Goal: Task Accomplishment & Management: Complete application form

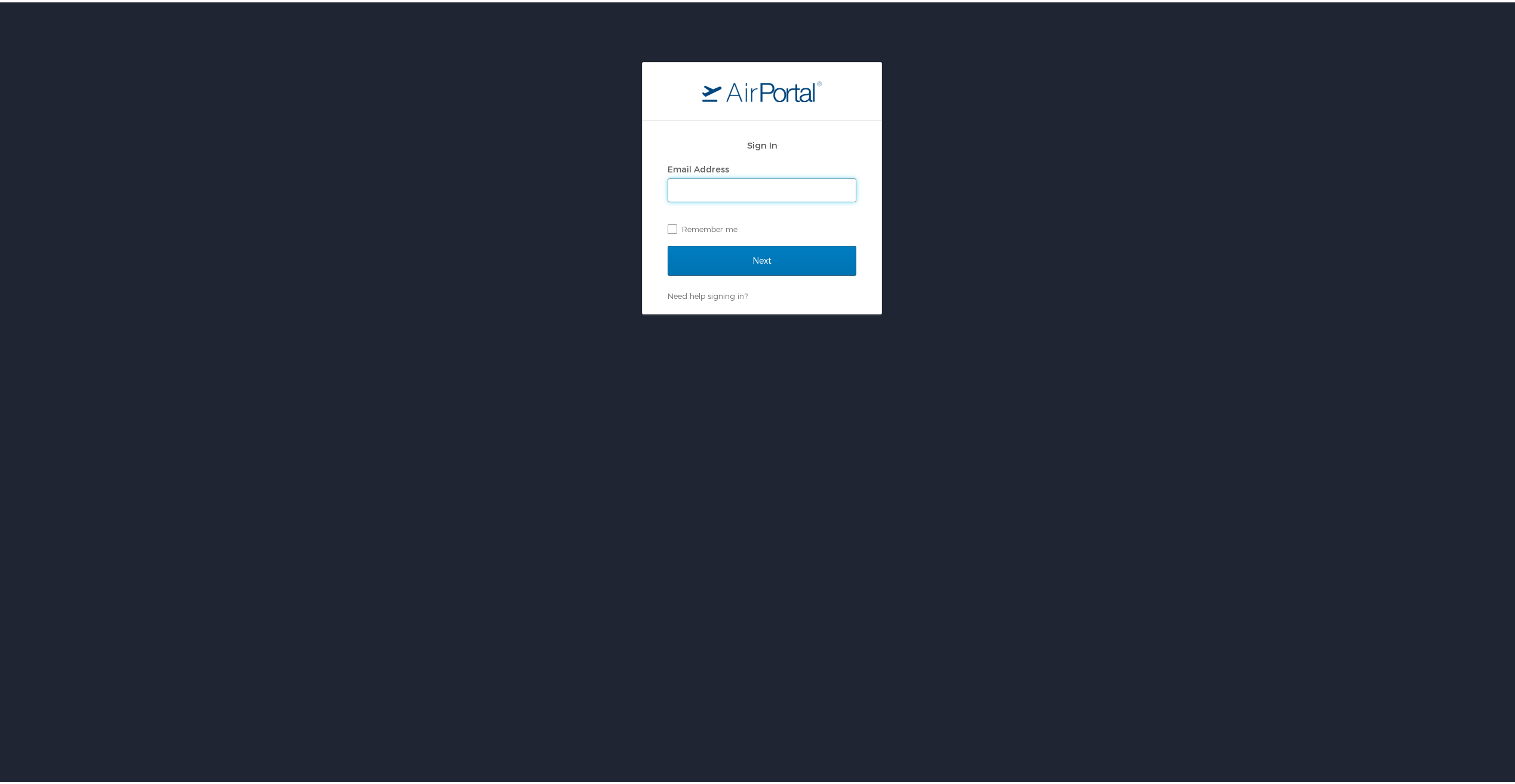
click at [691, 190] on input "Email Address" at bounding box center [761, 187] width 188 height 23
paste input "[PERSON_NAME][EMAIL_ADDRESS][PERSON_NAME][DOMAIN_NAME]"
type input "katie.fulton-trujillo@e-gai.com"
click at [733, 262] on input "Next" at bounding box center [762, 259] width 188 height 30
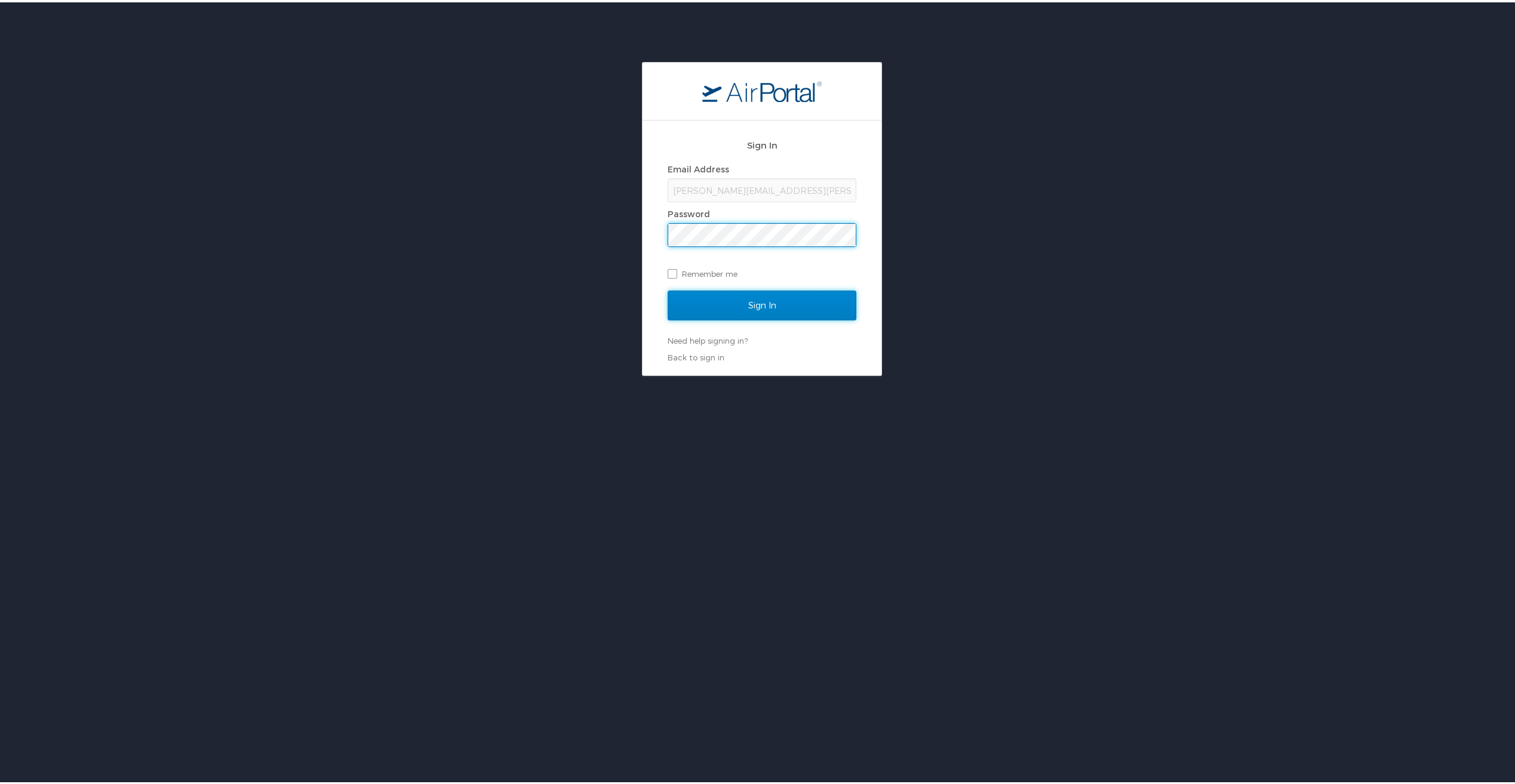
click at [746, 296] on input "Sign In" at bounding box center [762, 303] width 188 height 30
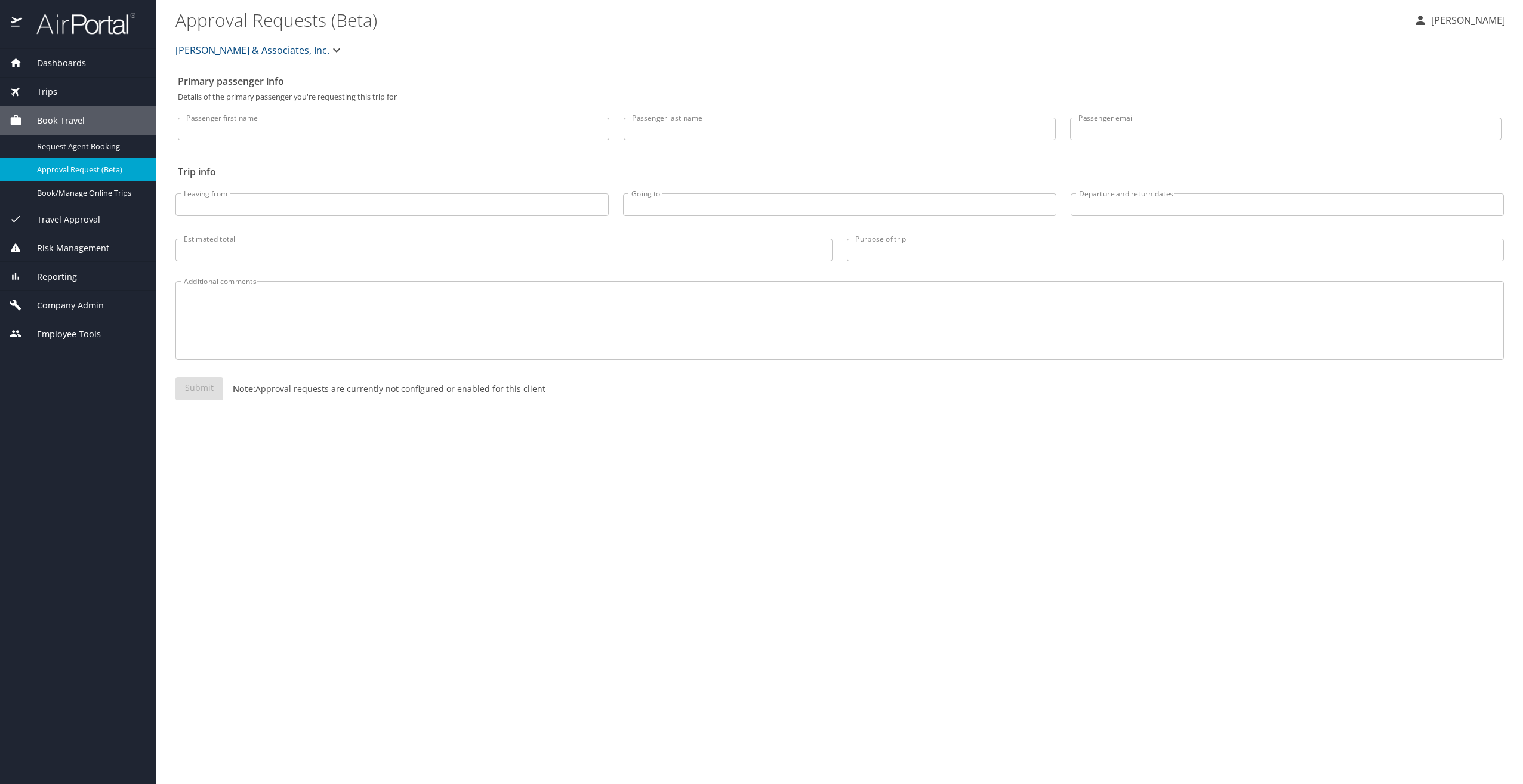
click at [68, 303] on span "Company Admin" at bounding box center [63, 306] width 82 height 13
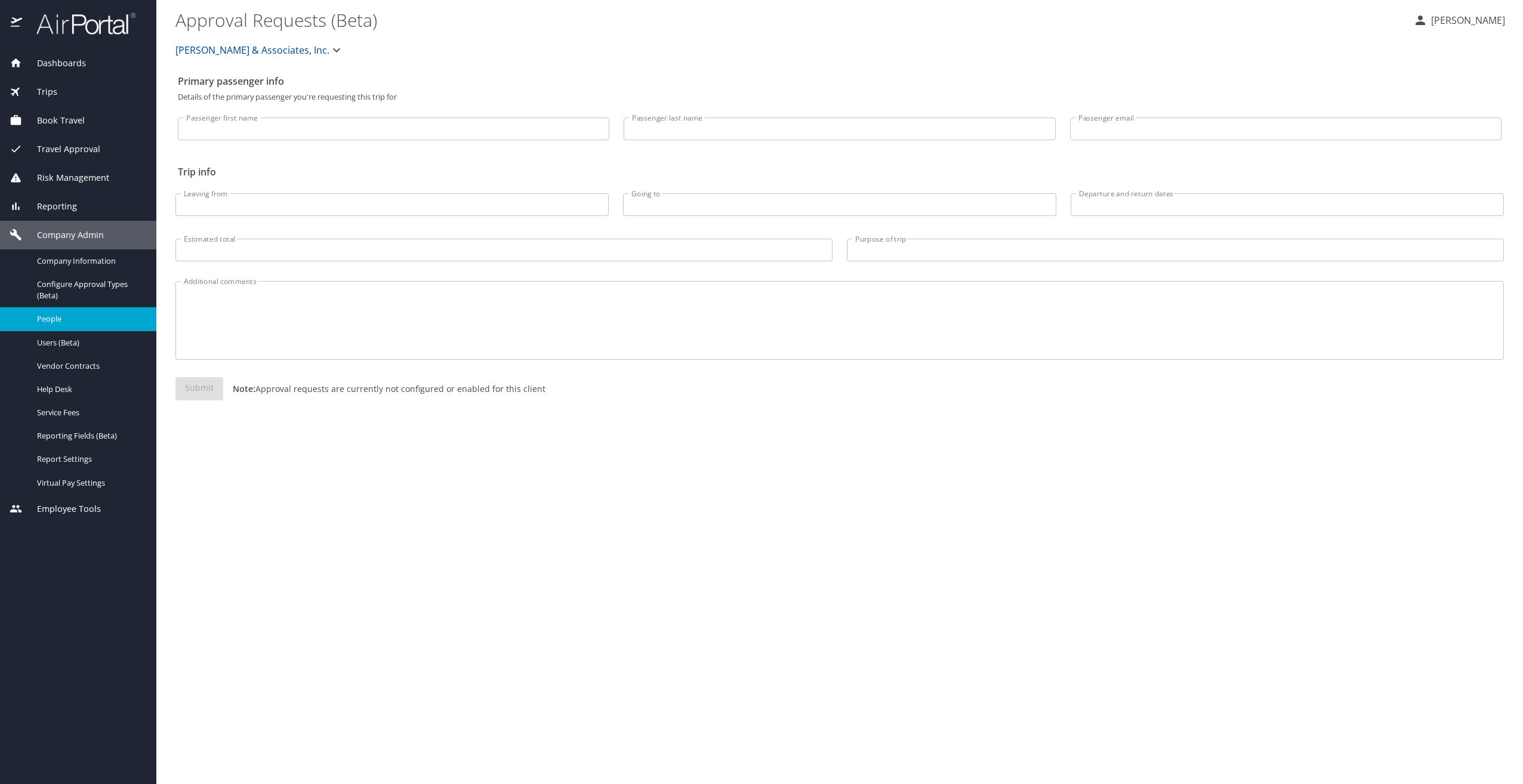
click at [63, 318] on span "People" at bounding box center [90, 319] width 105 height 11
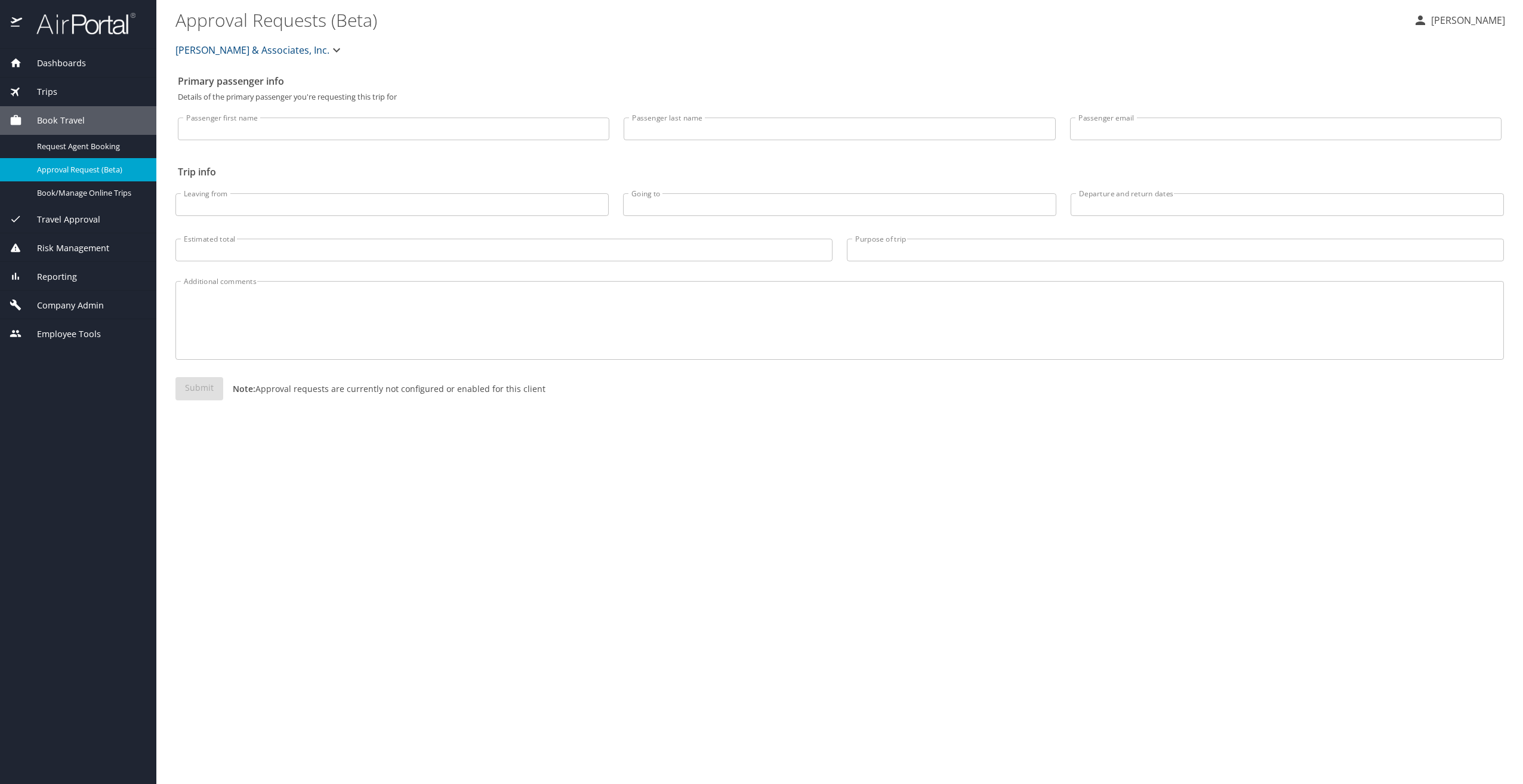
click at [61, 311] on span "Company Admin" at bounding box center [63, 306] width 82 height 13
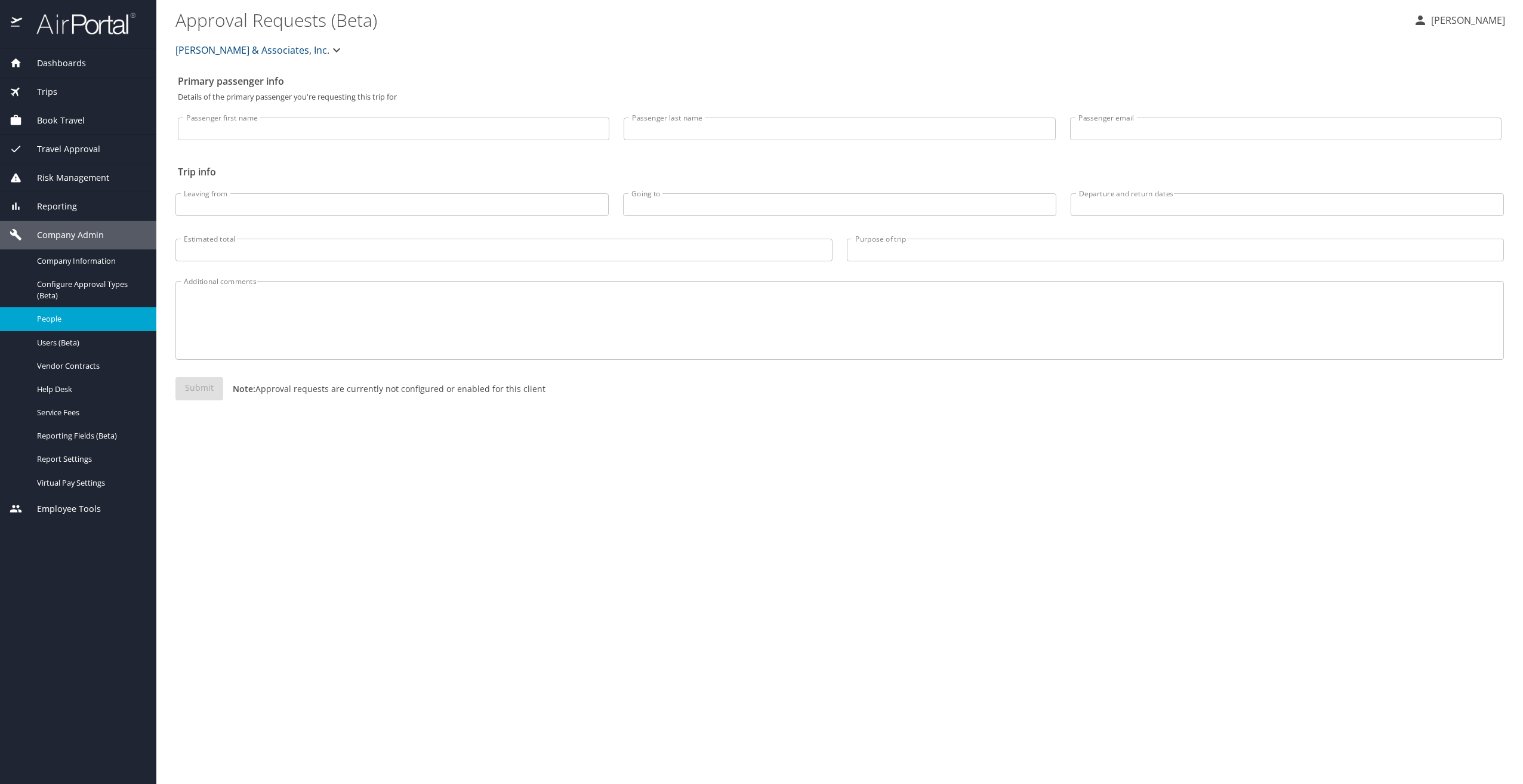
click at [58, 315] on span "People" at bounding box center [90, 319] width 105 height 11
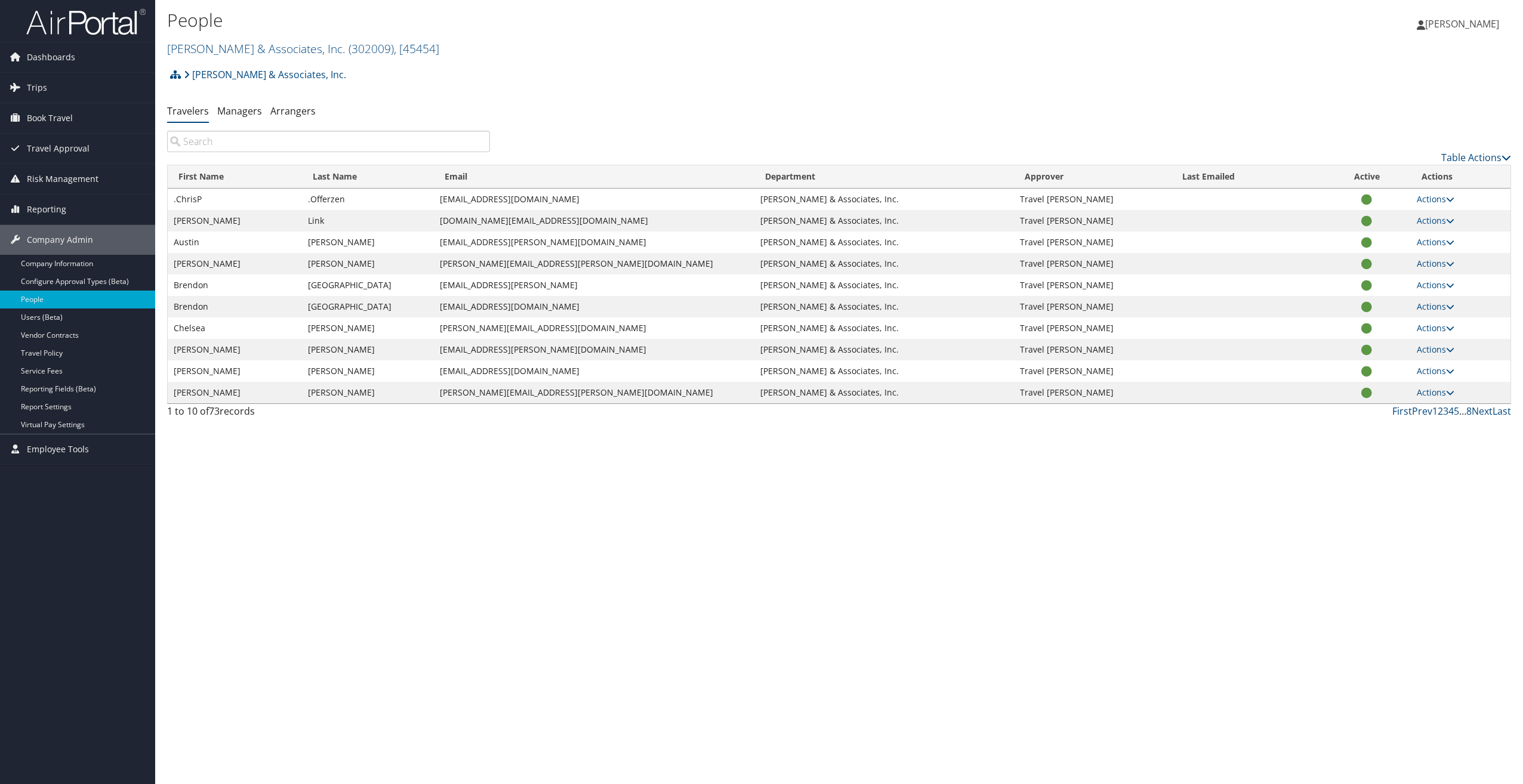
click at [194, 141] on input "search" at bounding box center [329, 141] width 323 height 21
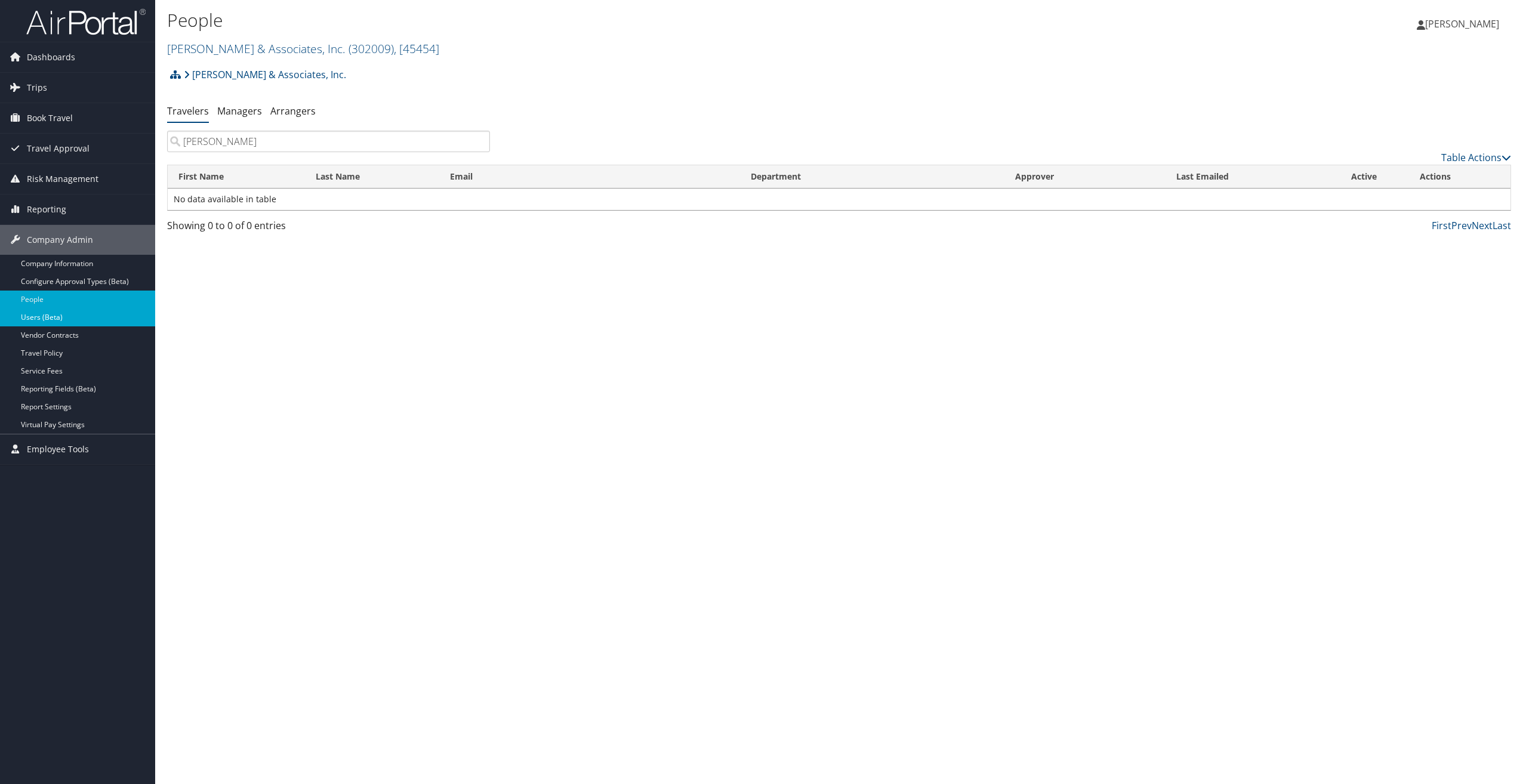
type input "stewart"
click at [30, 317] on link "Users (Beta)" at bounding box center [78, 317] width 155 height 18
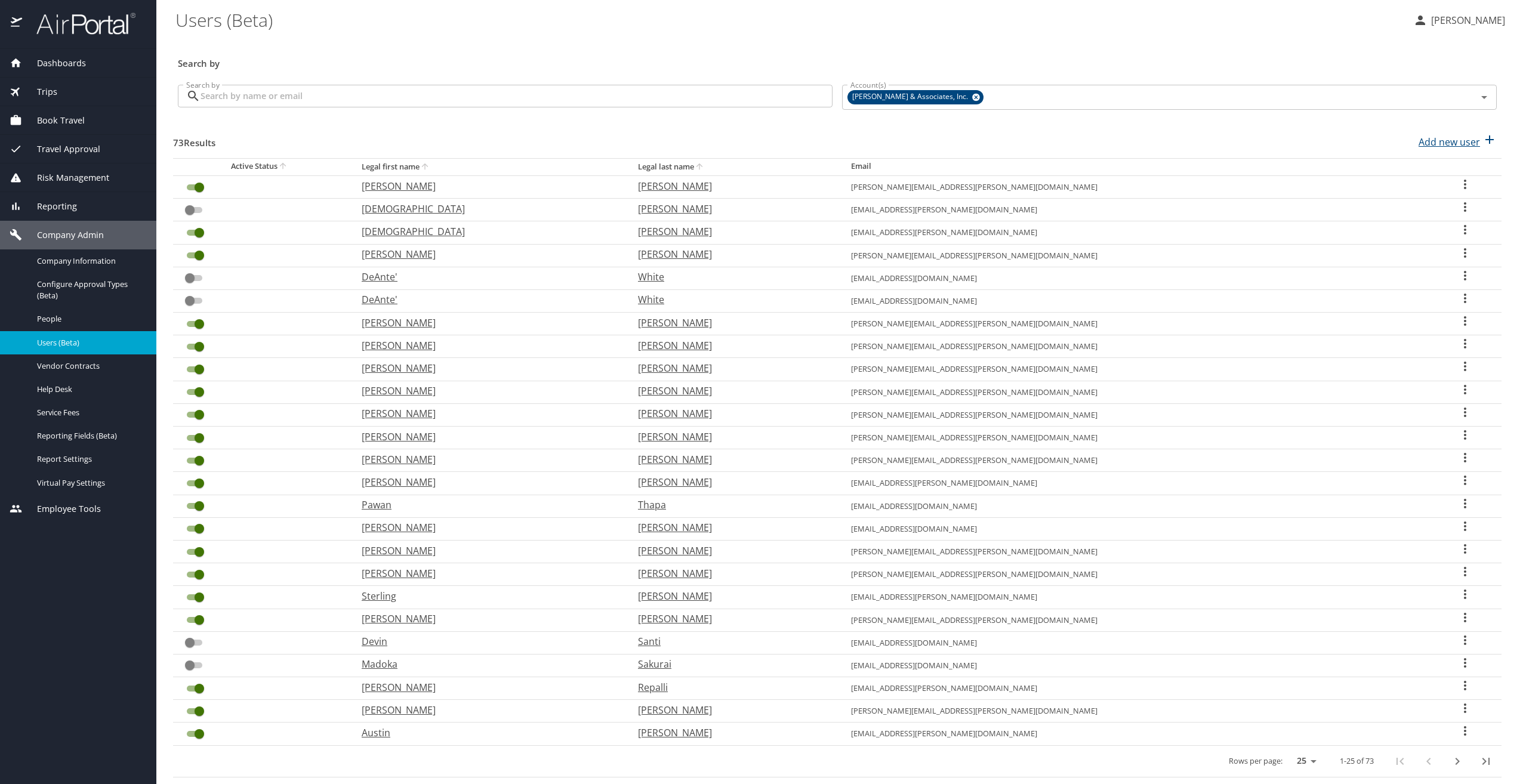
click at [1428, 141] on p "Add new user" at bounding box center [1449, 142] width 62 height 15
select select "US"
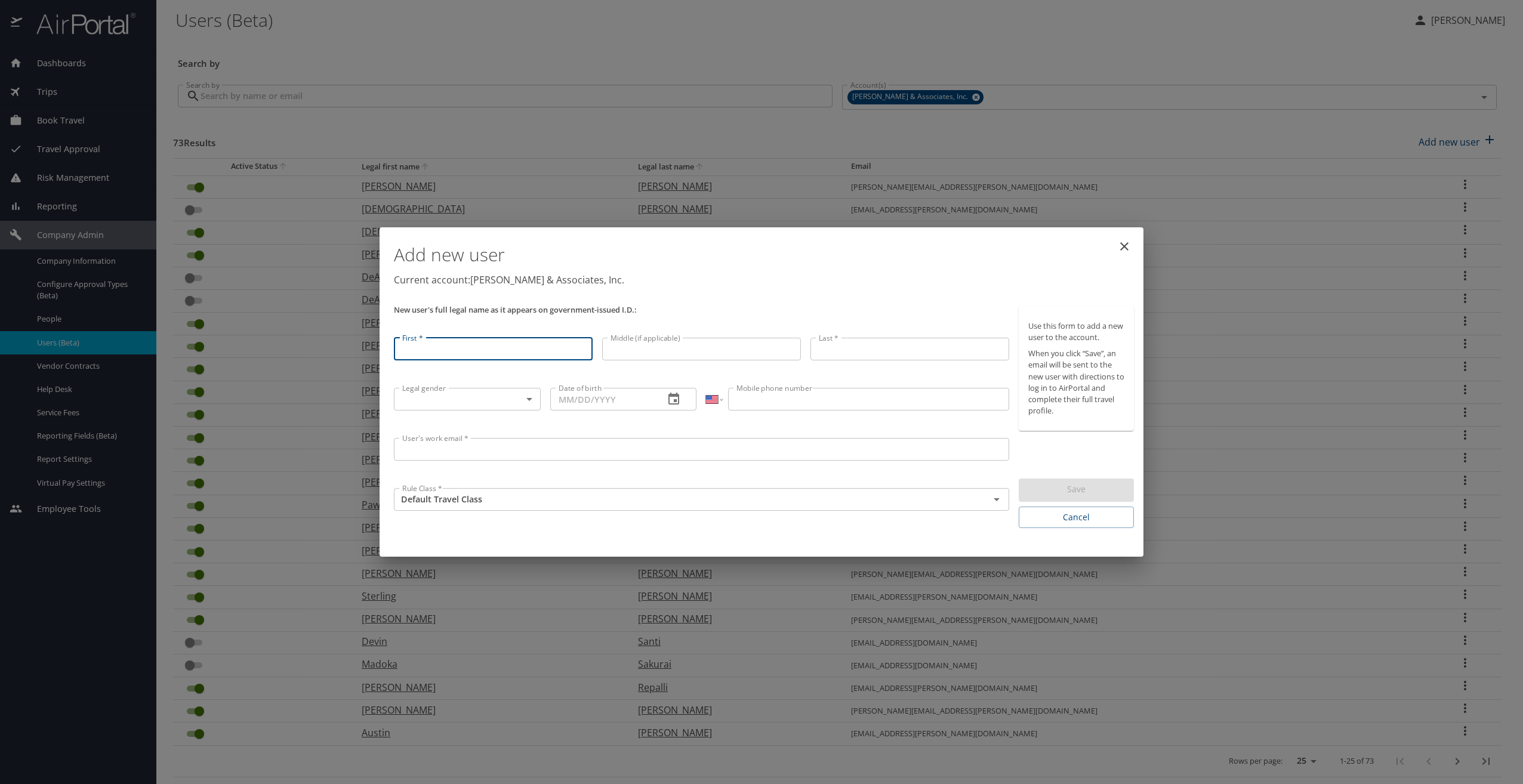
click at [453, 347] on input "First *" at bounding box center [493, 349] width 199 height 23
type input "[PERSON_NAME]"
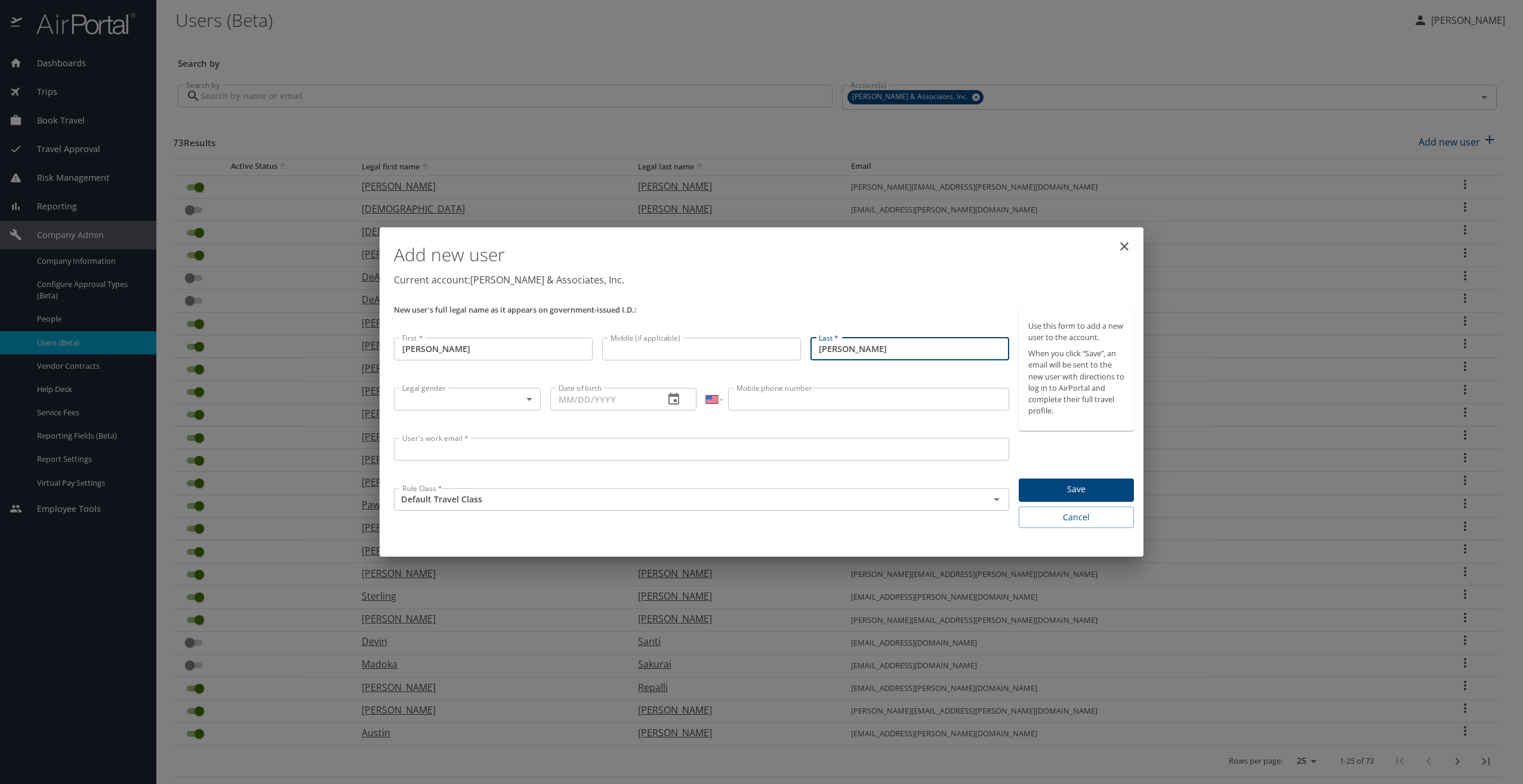
type input "Stewart"
click at [469, 400] on body "Dashboards AirPortal 360™ Manager My Travel Dashboard Trips Airtinerary® Lookup…" at bounding box center [761, 392] width 1523 height 784
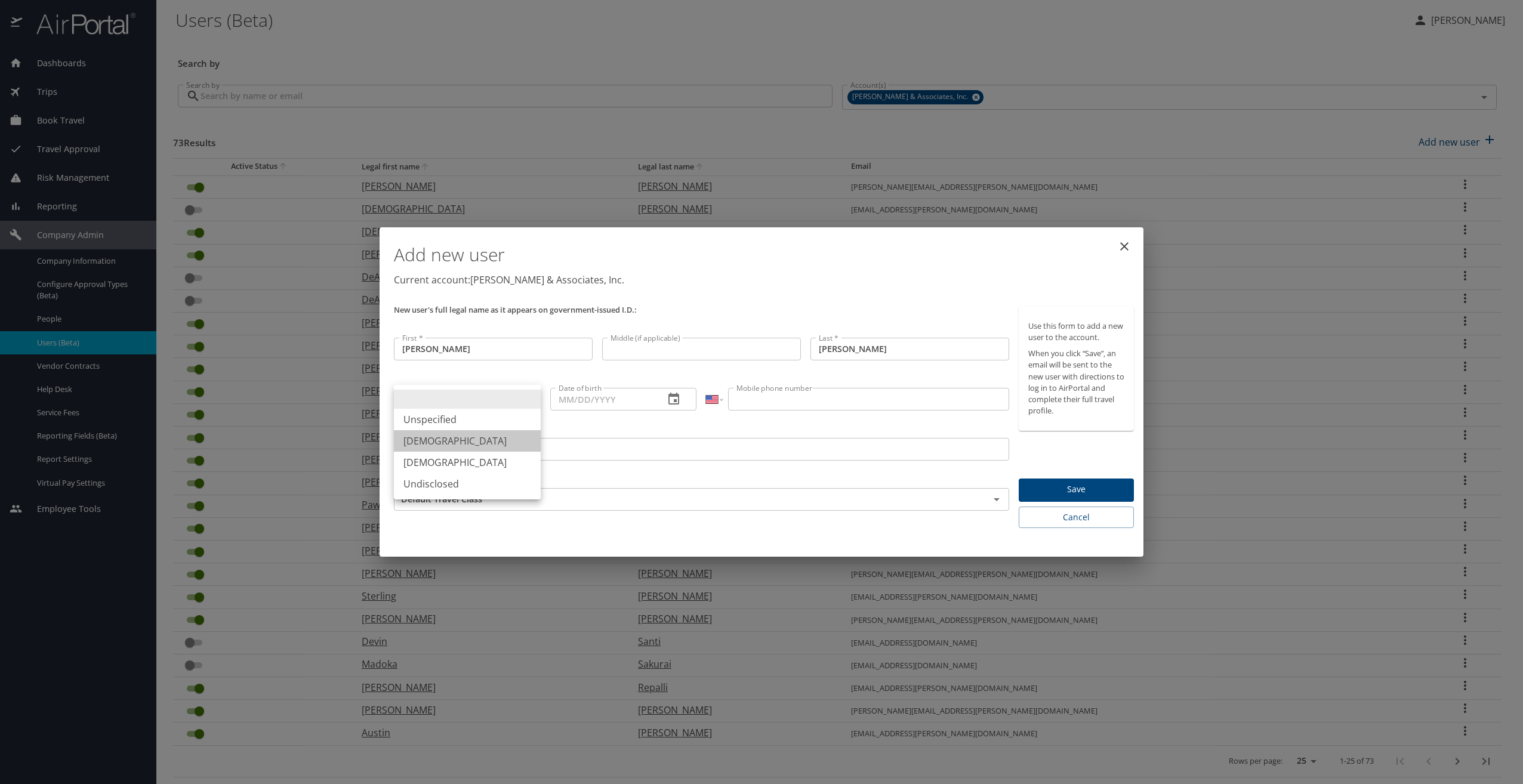
click at [451, 437] on li "Male" at bounding box center [467, 440] width 147 height 21
type input "Male"
click at [676, 395] on icon "button" at bounding box center [674, 398] width 11 height 12
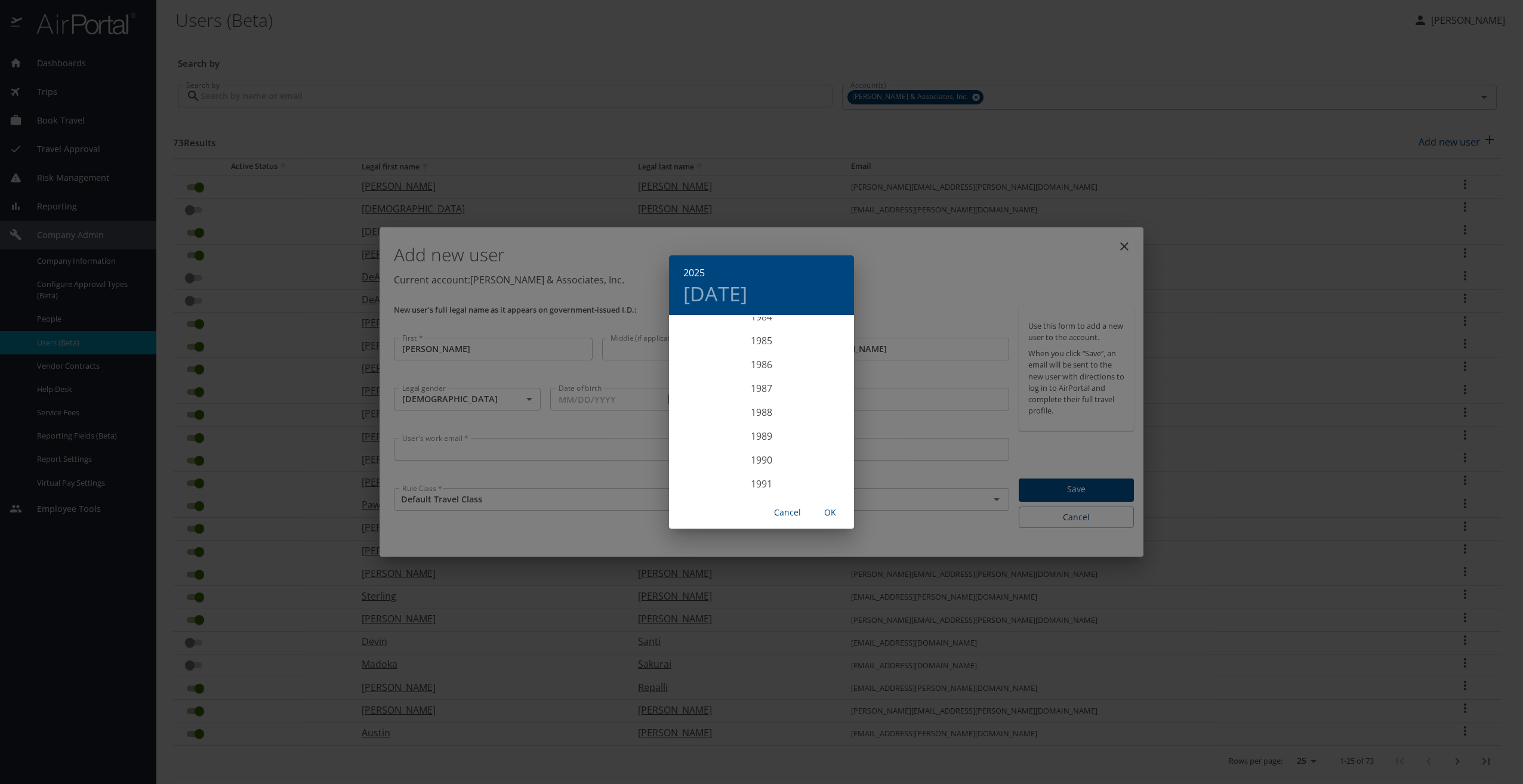
scroll to position [2101, 0]
click at [756, 399] on div "1990" at bounding box center [761, 401] width 185 height 24
click at [829, 476] on div "Dec" at bounding box center [823, 474] width 62 height 44
click at [812, 419] on p "14" at bounding box center [809, 421] width 8 height 7
click at [831, 513] on span "OK" at bounding box center [829, 513] width 29 height 15
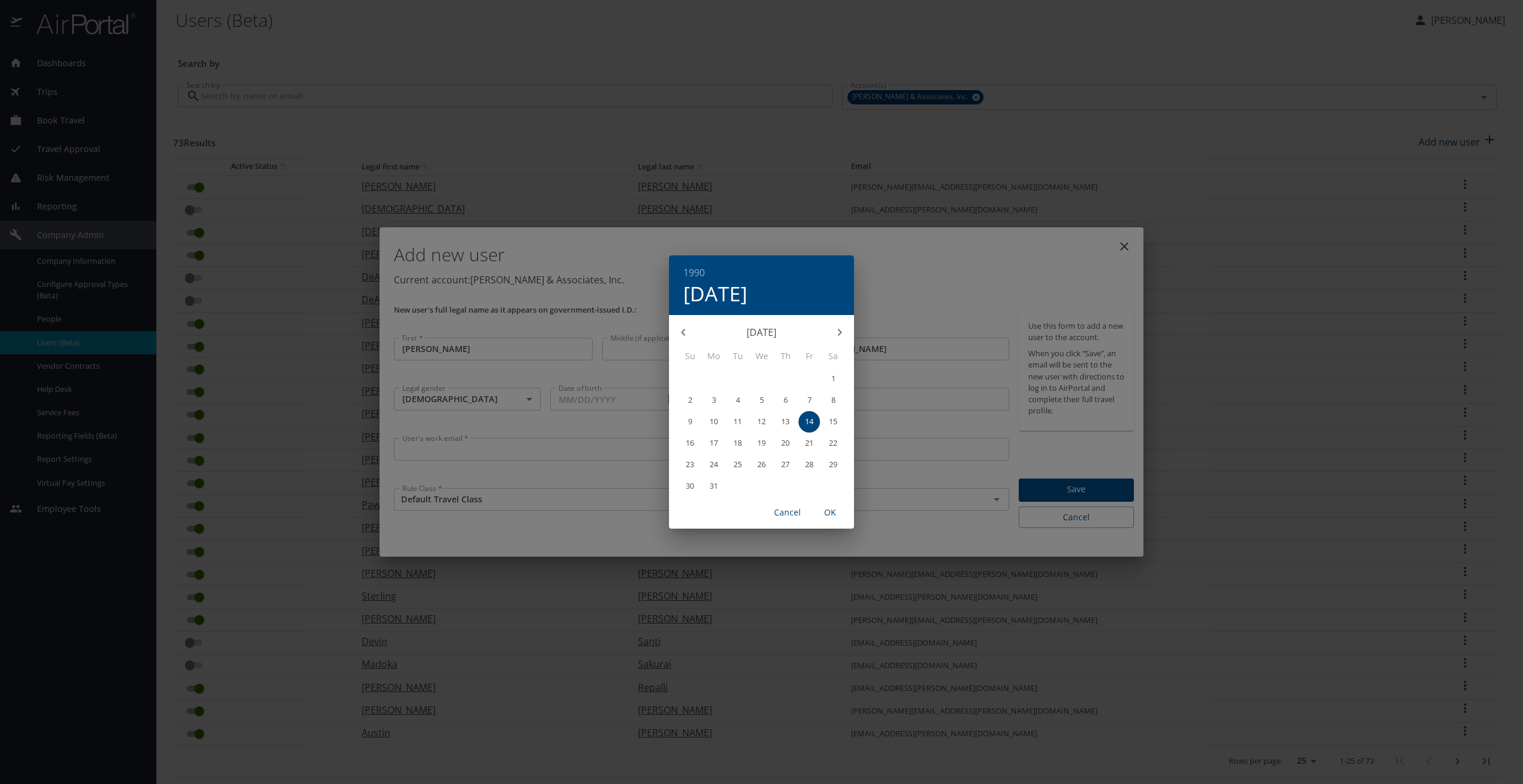
type input "12/14/1990"
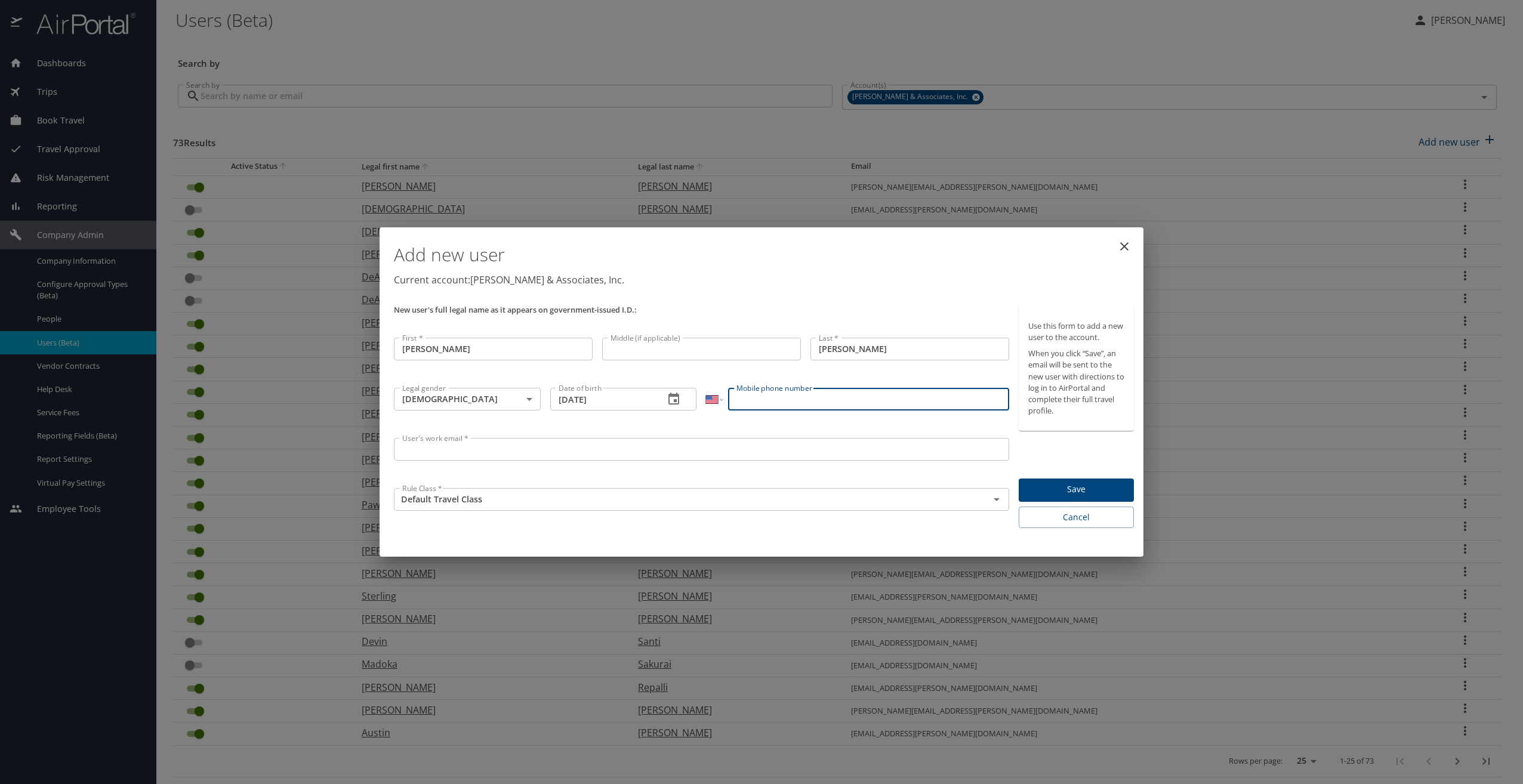
click at [770, 400] on input "Mobile phone number" at bounding box center [868, 399] width 281 height 23
type input "(650) 798-4903"
click at [458, 452] on input "User's work email *" at bounding box center [702, 449] width 615 height 23
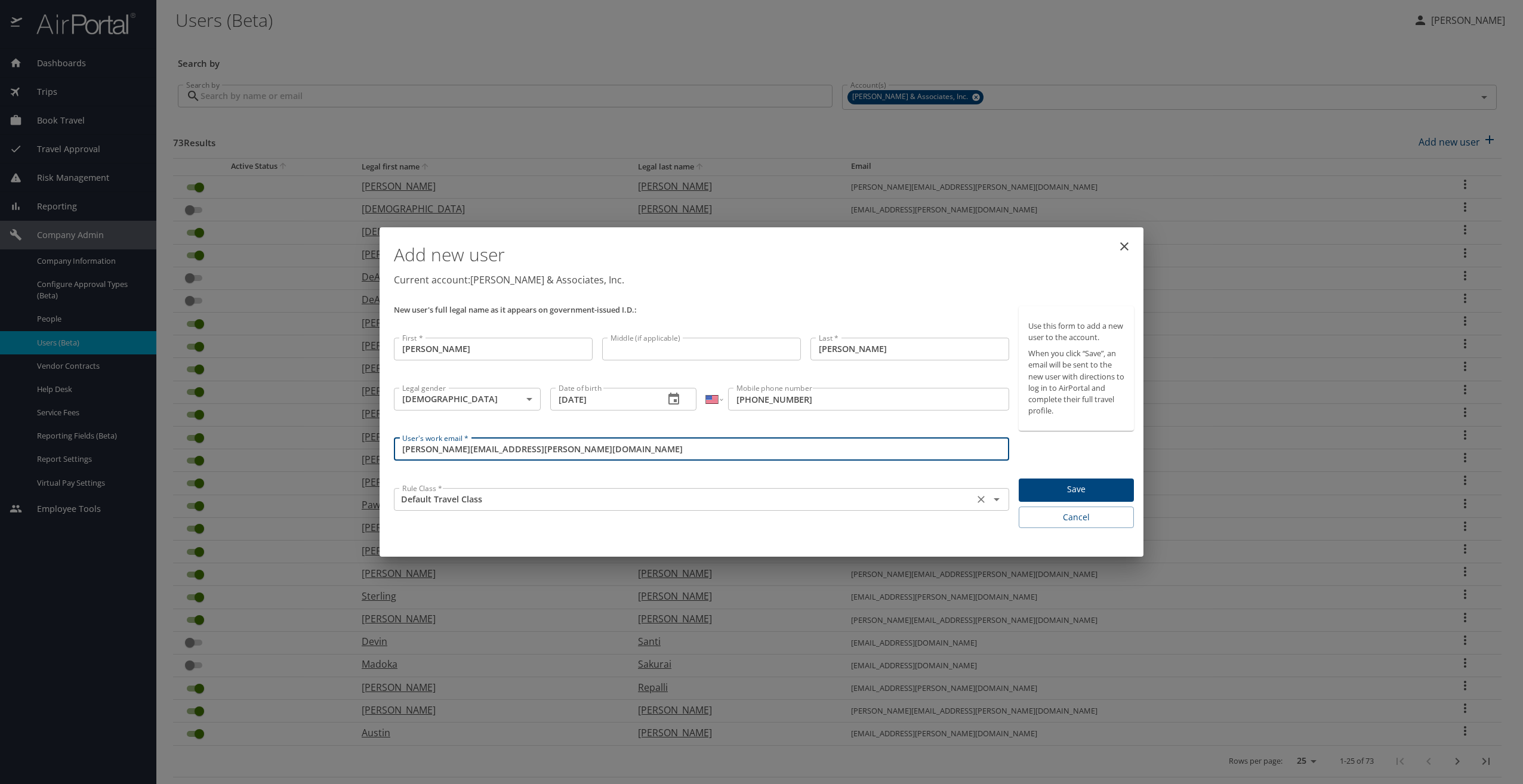
click at [983, 499] on icon "Clear" at bounding box center [981, 499] width 12 height 12
type input "duncan.stewart@lmco.com"
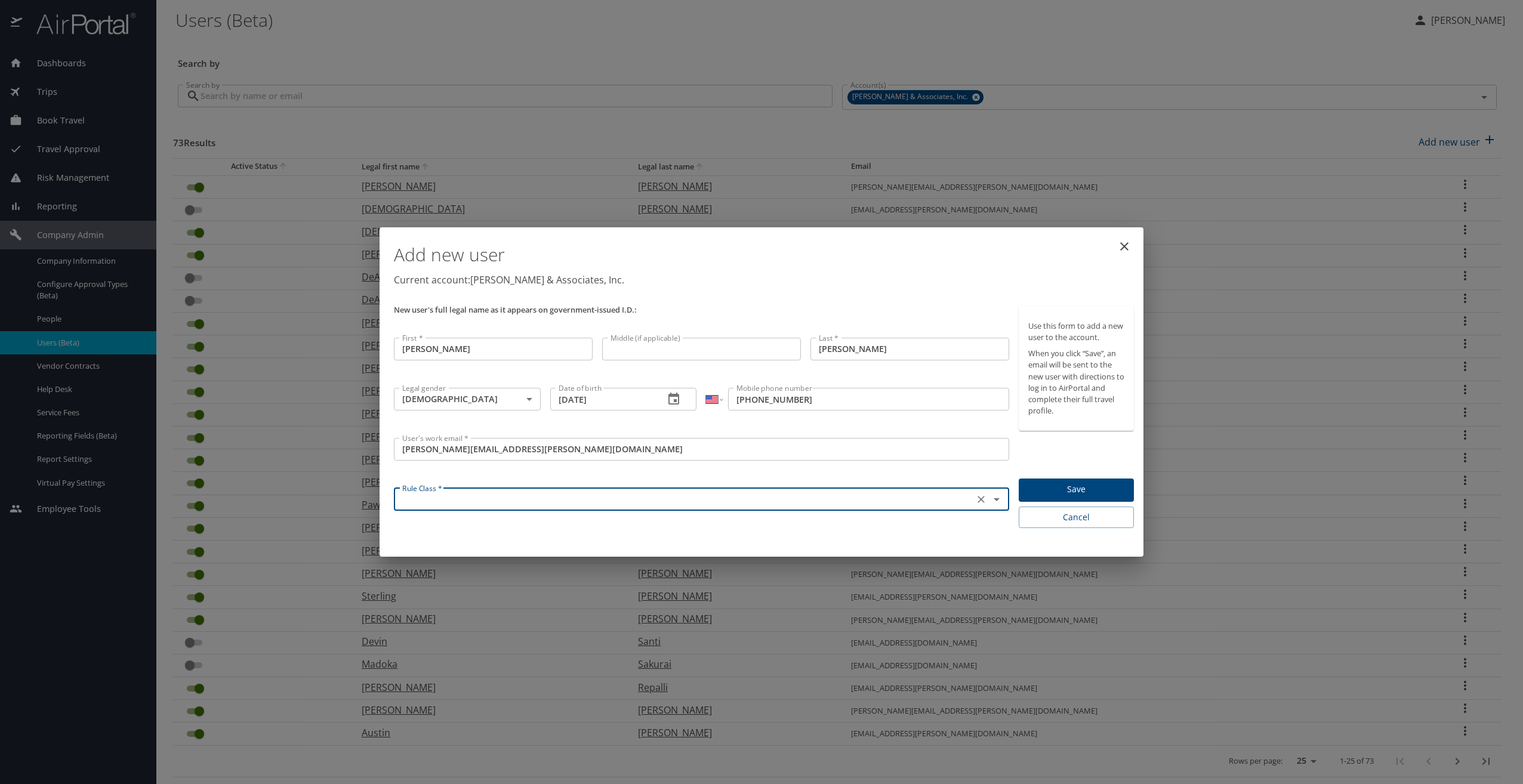
click at [1001, 500] on icon "Open" at bounding box center [997, 500] width 15 height 15
click at [443, 522] on li "Default Travel Class" at bounding box center [701, 521] width 615 height 16
type input "Default Travel Class"
click at [1086, 492] on span "Save" at bounding box center [1076, 489] width 96 height 15
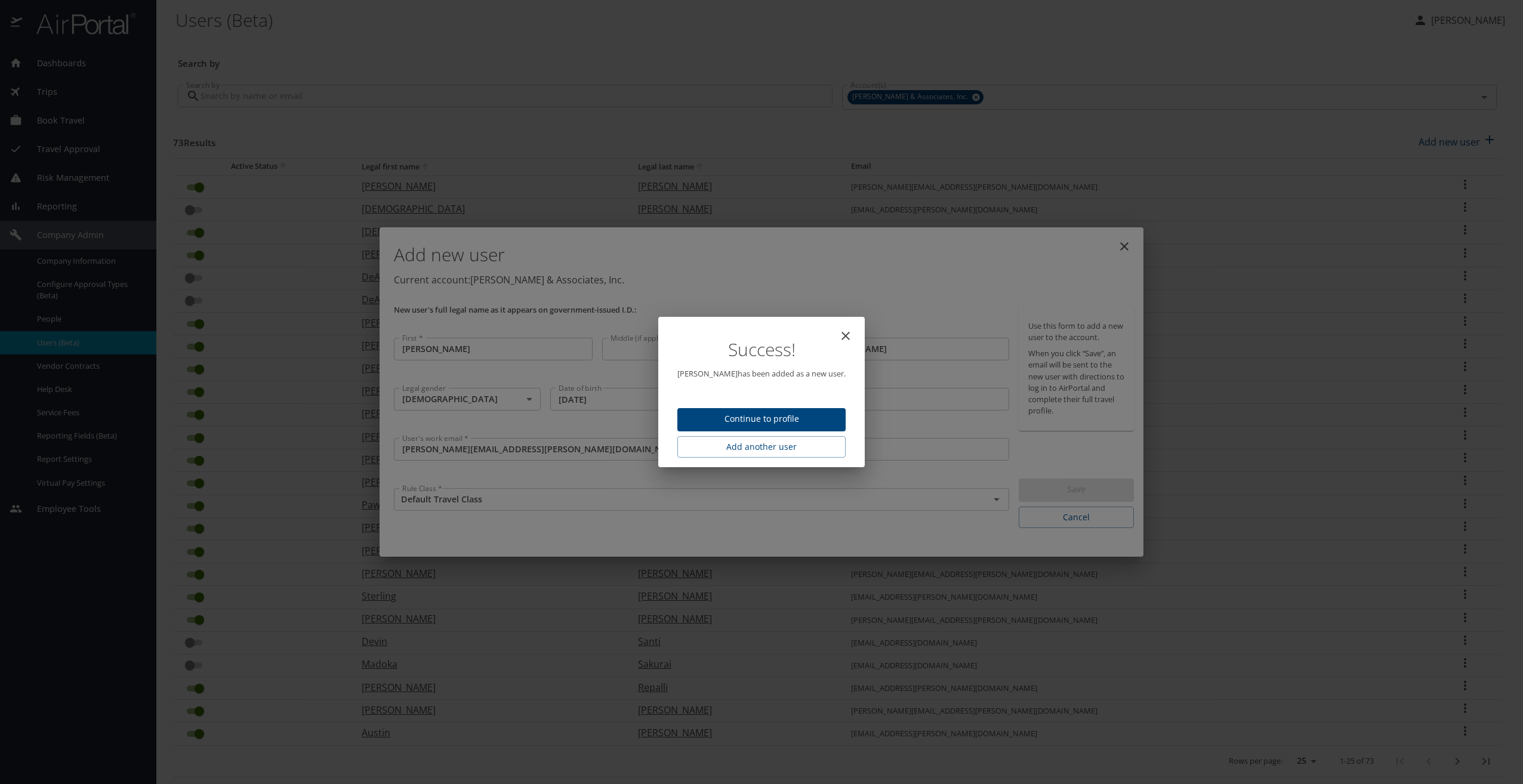
click at [755, 423] on span "Continue to profile" at bounding box center [762, 419] width 150 height 15
select select "US"
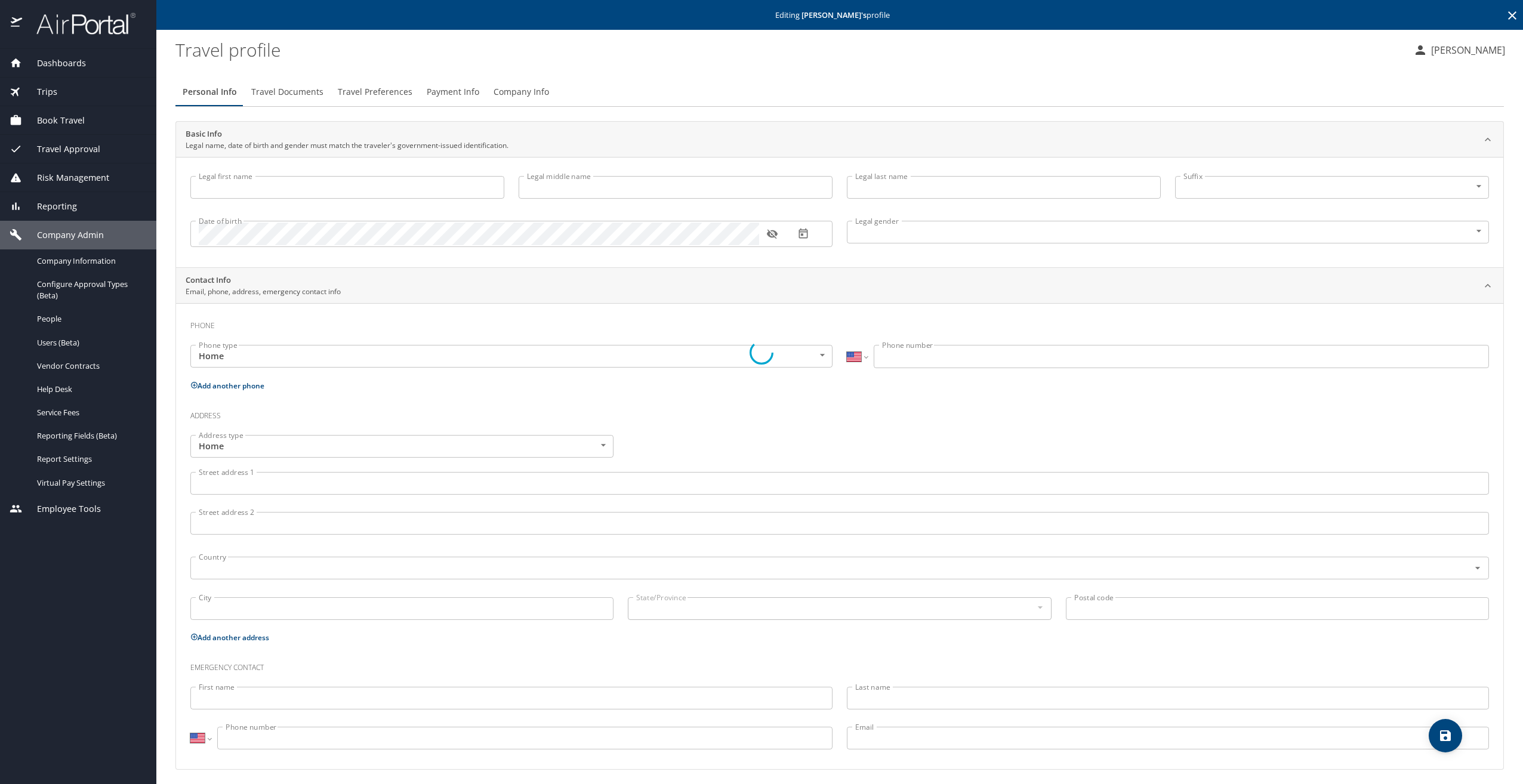
type input "Duncan"
type input "Stewart"
type input "Male"
select select "US"
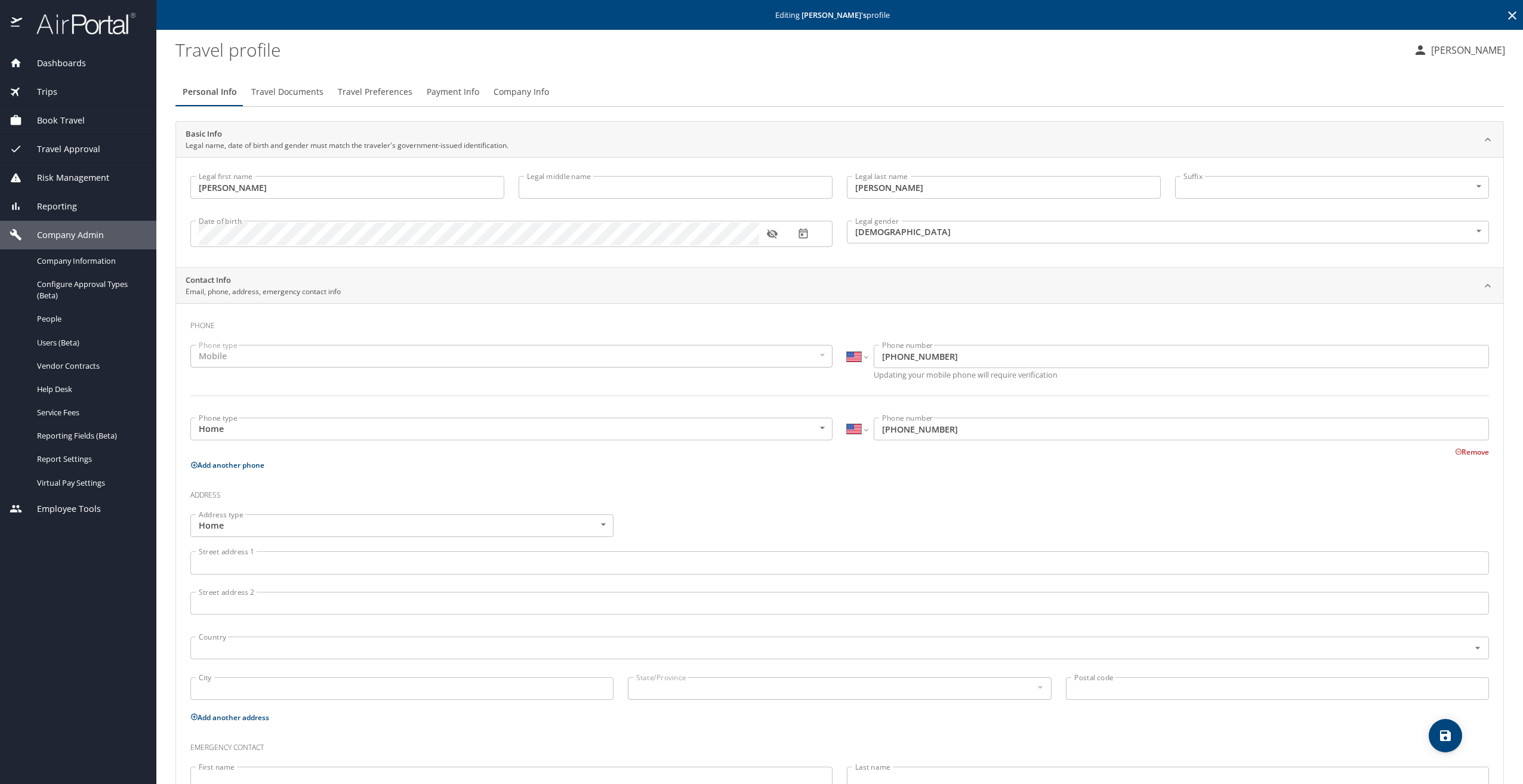
click at [61, 117] on span "Book Travel" at bounding box center [54, 120] width 63 height 13
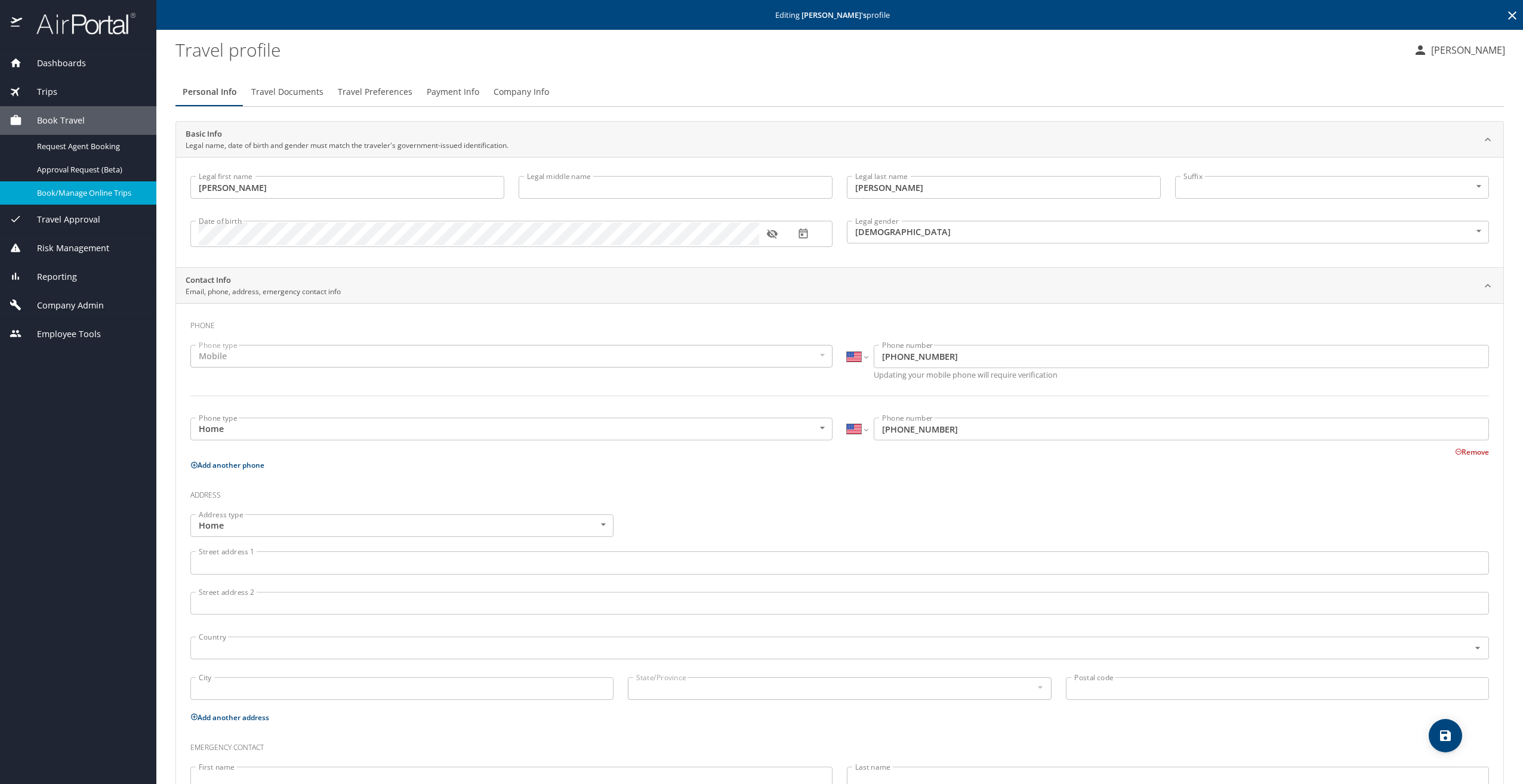
click at [69, 191] on span "Book/Manage Online Trips" at bounding box center [90, 193] width 105 height 11
click at [60, 305] on span "Company Admin" at bounding box center [63, 306] width 82 height 13
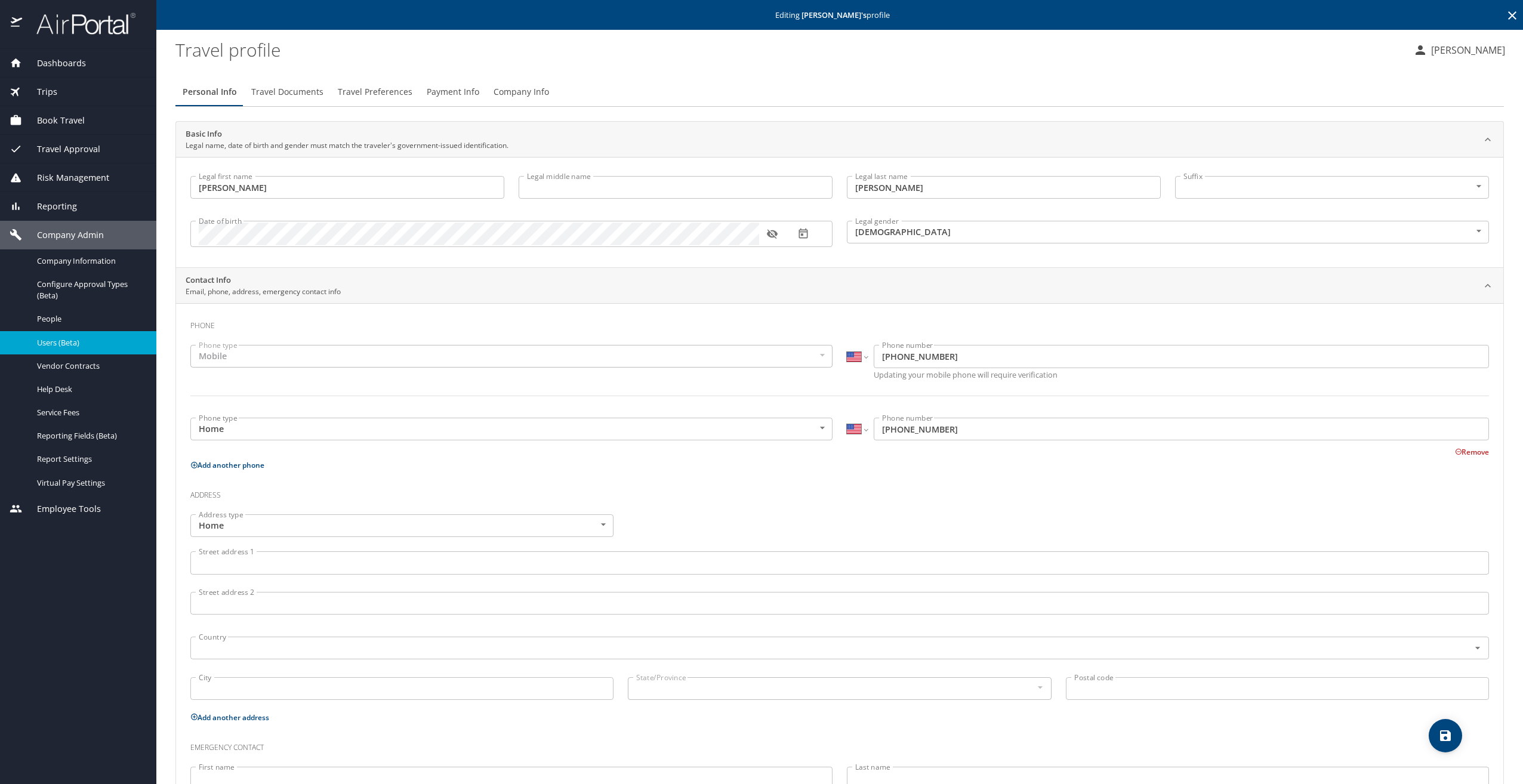
click at [68, 344] on span "Users (Beta)" at bounding box center [90, 343] width 105 height 11
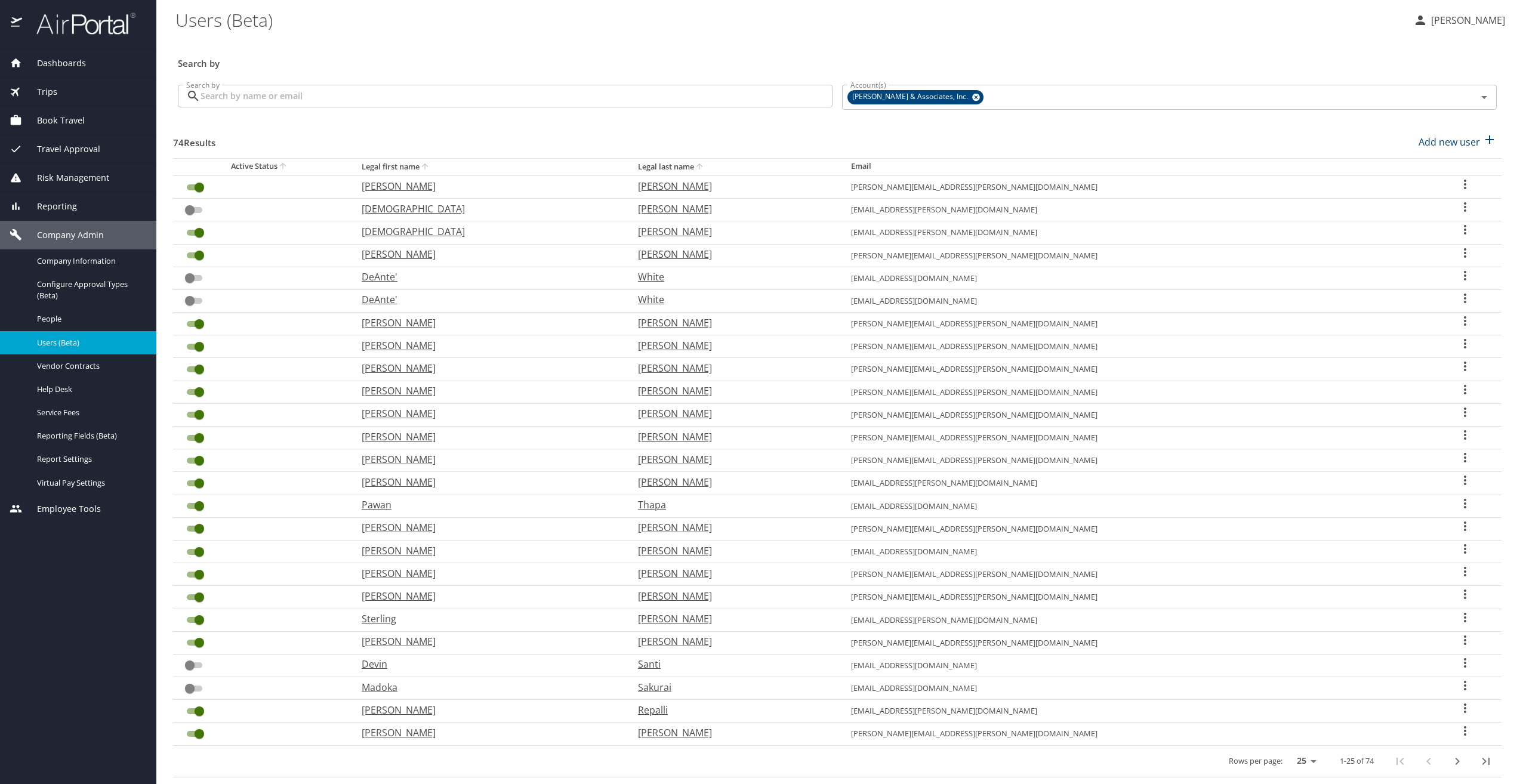
click at [254, 97] on input "Search by" at bounding box center [516, 96] width 632 height 23
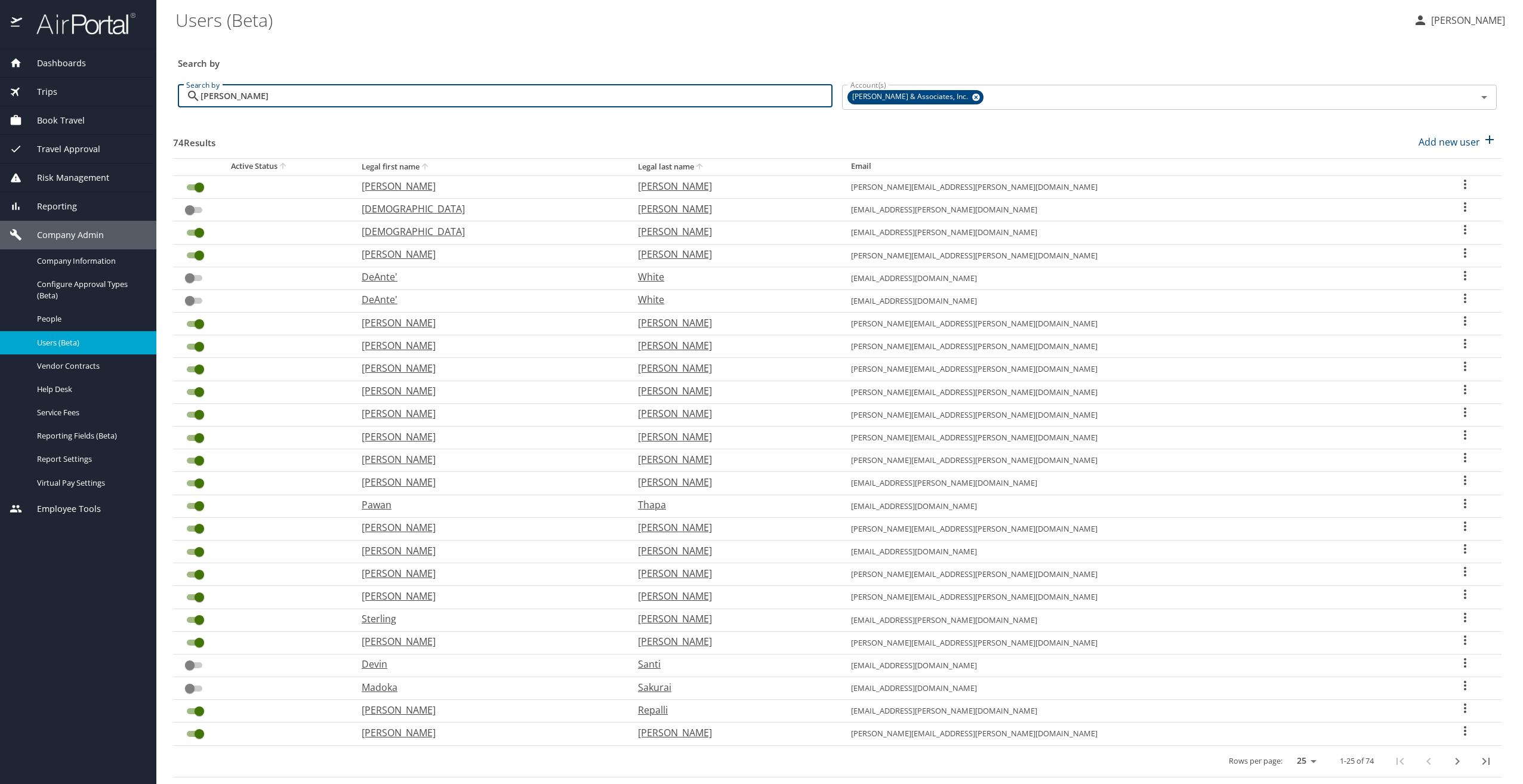
type input "stewart"
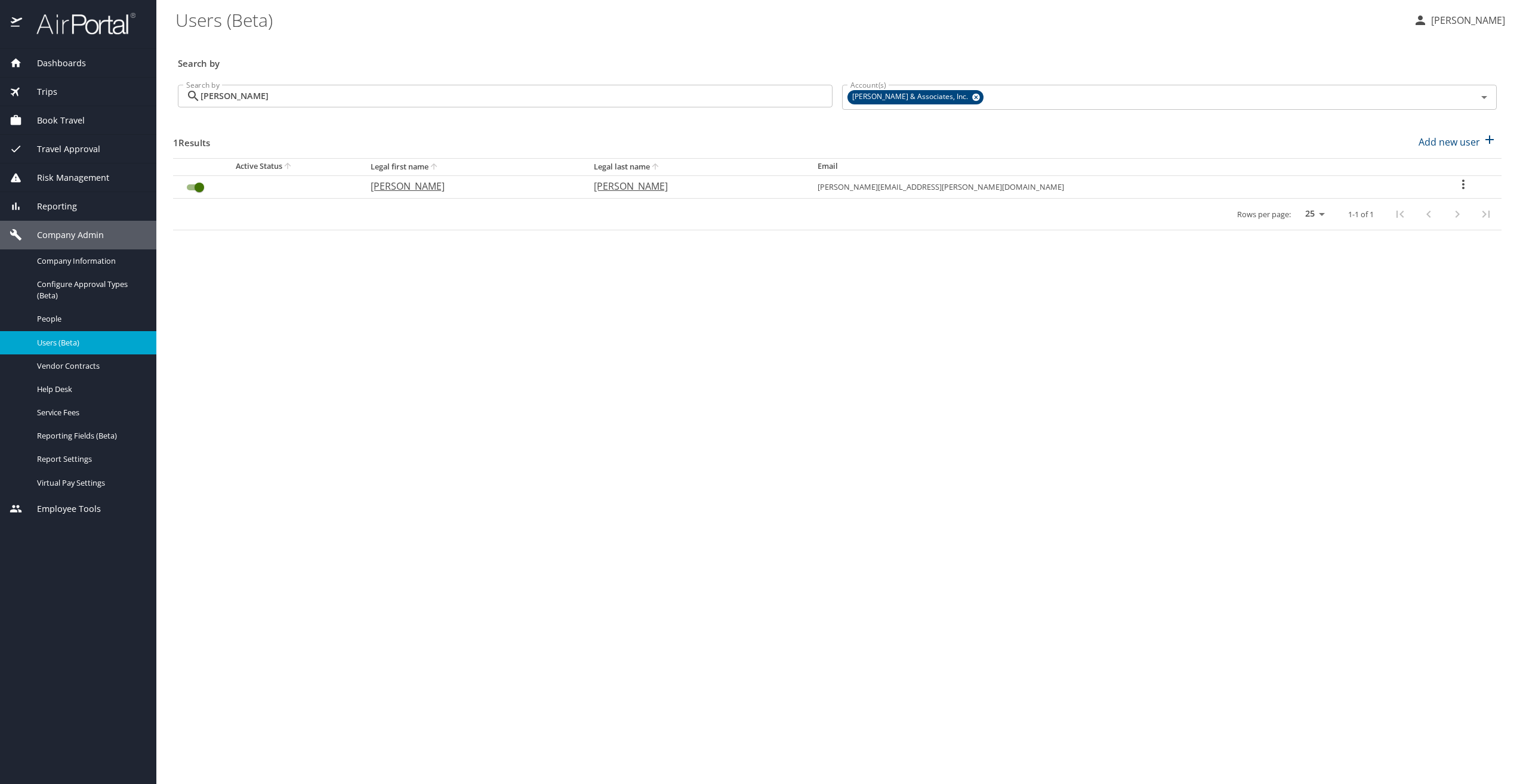
click at [52, 119] on span "Book Travel" at bounding box center [54, 120] width 63 height 13
